Goal: Transaction & Acquisition: Purchase product/service

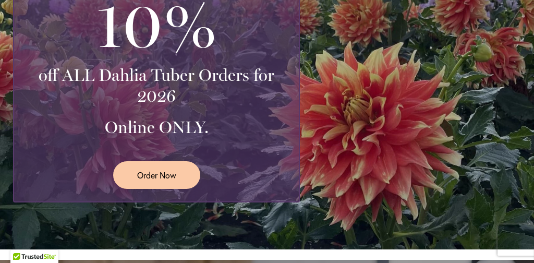
scroll to position [318, 0]
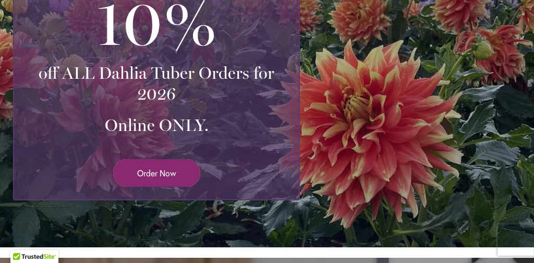
click at [156, 168] on span "Order Now" at bounding box center [156, 173] width 39 height 12
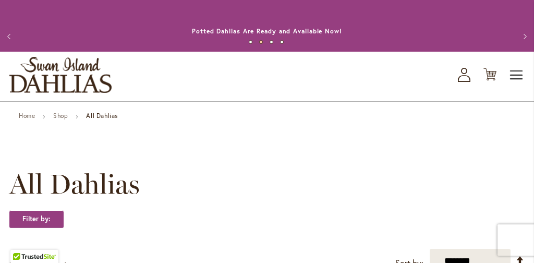
click at [515, 76] on span "Toggle Nav" at bounding box center [517, 75] width 16 height 21
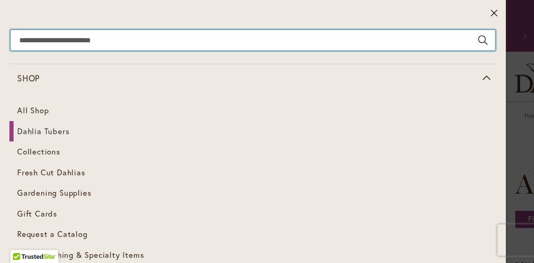
click at [22, 43] on input "Search" at bounding box center [252, 40] width 485 height 21
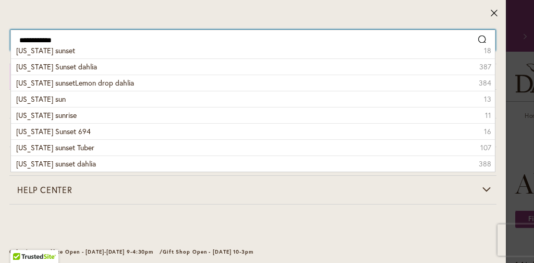
type input "**********"
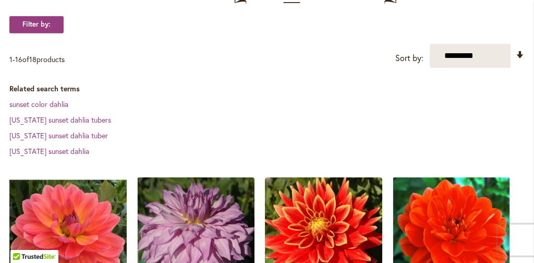
scroll to position [199, 0]
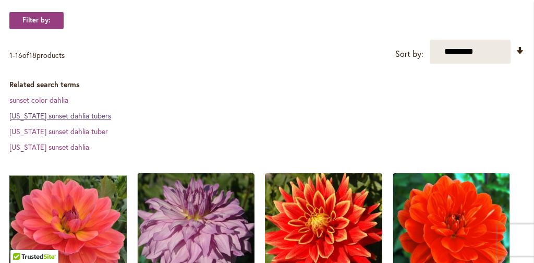
click at [43, 117] on link "Oregon sunset dahlia tubers" at bounding box center [60, 115] width 102 height 10
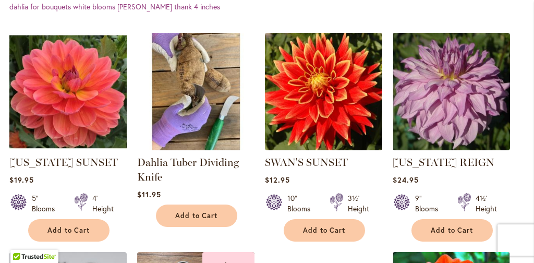
scroll to position [374, 0]
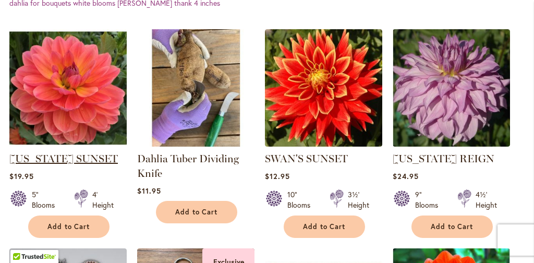
click at [70, 160] on link "[US_STATE] SUNSET" at bounding box center [63, 158] width 108 height 13
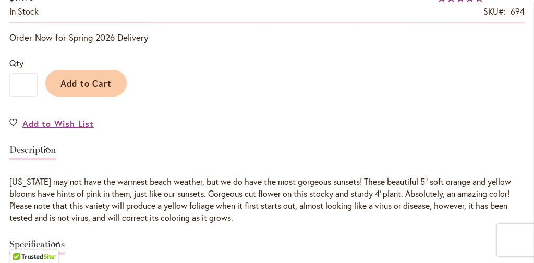
scroll to position [750, 0]
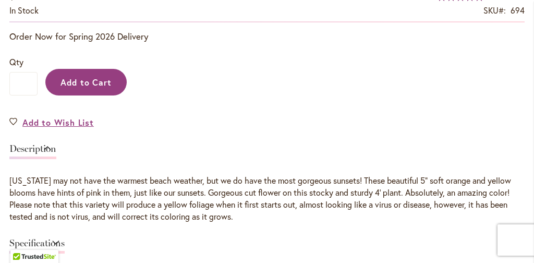
click at [81, 84] on span "Add to Cart" at bounding box center [86, 82] width 52 height 11
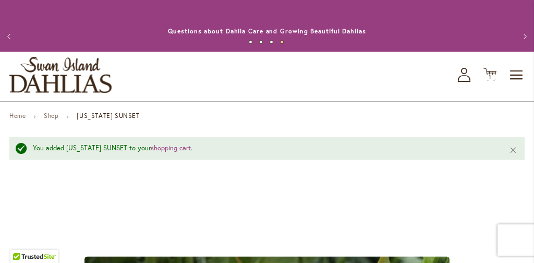
scroll to position [0, 0]
